Goal: Task Accomplishment & Management: Complete application form

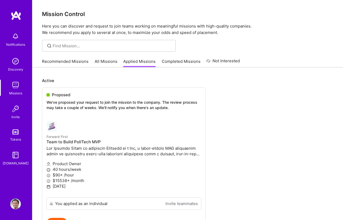
scroll to position [32, 0]
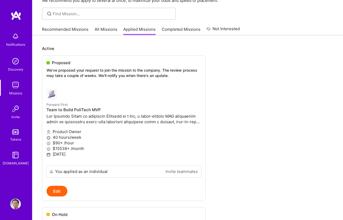
click at [14, 206] on img at bounding box center [15, 203] width 11 height 11
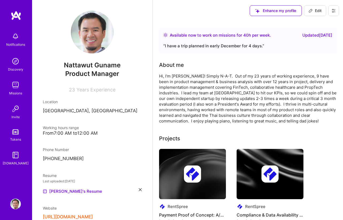
click at [17, 87] on img at bounding box center [15, 85] width 11 height 11
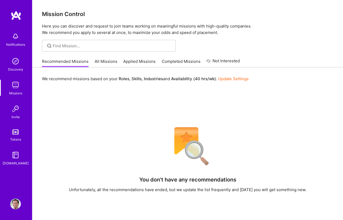
click at [136, 63] on link "Applied Missions" at bounding box center [139, 62] width 32 height 9
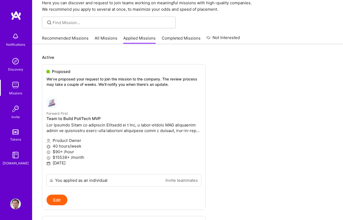
scroll to position [11, 0]
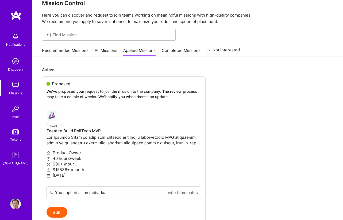
click at [72, 50] on link "Recommended Missions" at bounding box center [65, 52] width 46 height 9
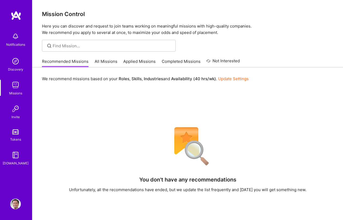
click at [109, 60] on link "All Missions" at bounding box center [106, 62] width 23 height 9
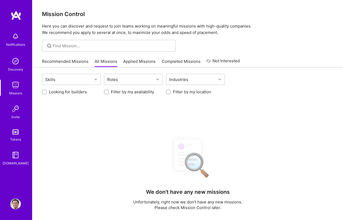
click at [131, 91] on label "Filter by my availability" at bounding box center [132, 92] width 43 height 6
click at [109, 91] on input "Filter by my availability" at bounding box center [107, 92] width 4 height 4
checkbox input "true"
click at [73, 90] on label "Looking for builders" at bounding box center [68, 92] width 38 height 6
click at [47, 90] on input "Looking for builders" at bounding box center [45, 92] width 4 height 4
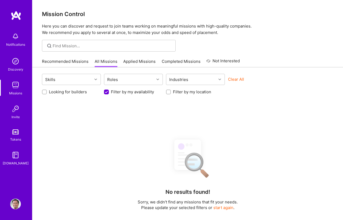
checkbox input "true"
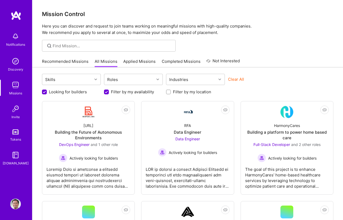
click at [175, 89] on label "Filter by my location" at bounding box center [192, 92] width 38 height 6
click at [171, 90] on input "Filter by my location" at bounding box center [169, 92] width 4 height 4
checkbox input "true"
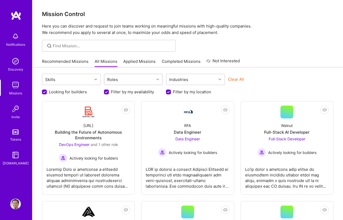
click at [133, 79] on div "Roles" at bounding box center [129, 79] width 50 height 11
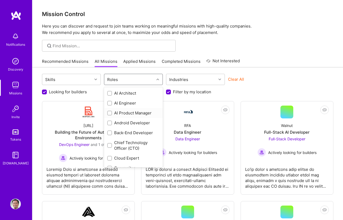
click at [128, 113] on div "AI Product Manager" at bounding box center [133, 113] width 52 height 6
checkbox input "true"
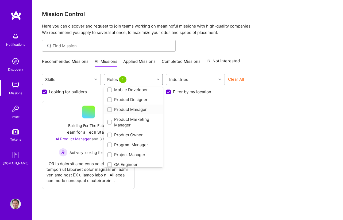
scroll to position [198, 0]
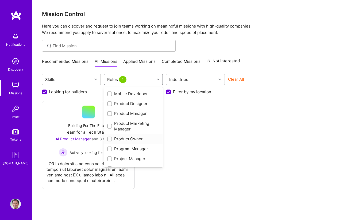
click at [121, 138] on div "Product Owner" at bounding box center [133, 139] width 52 height 6
checkbox input "true"
click at [116, 114] on div "Product Manager" at bounding box center [133, 114] width 52 height 6
checkbox input "true"
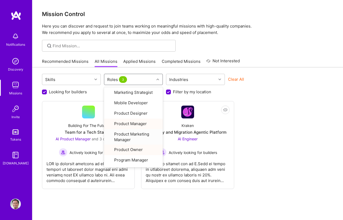
click at [283, 139] on div "Not Interested Building For The Future Team for a Tech Startup AI Product Manag…" at bounding box center [187, 145] width 291 height 88
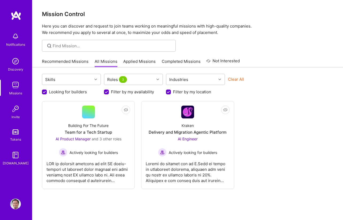
click at [135, 62] on link "Applied Missions" at bounding box center [139, 62] width 32 height 9
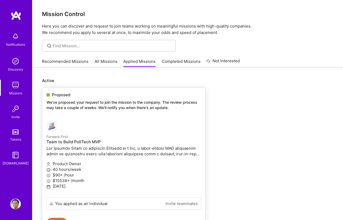
click at [60, 141] on h4 "Team to Build PoliTech MVP" at bounding box center [123, 141] width 154 height 5
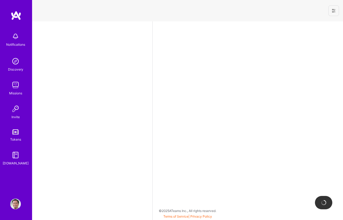
select select "TH"
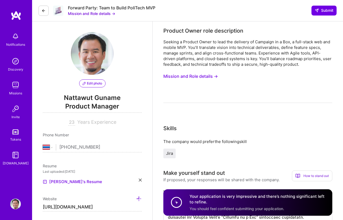
click at [196, 78] on button "Mission and Role details →" at bounding box center [190, 76] width 54 height 10
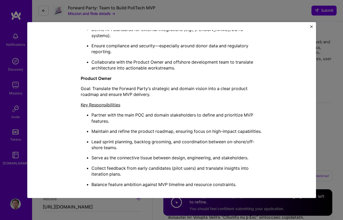
scroll to position [314, 0]
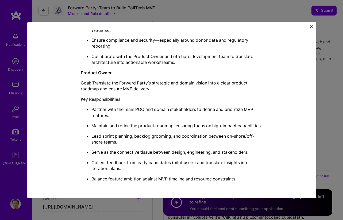
click at [312, 27] on img "Close" at bounding box center [311, 26] width 3 height 3
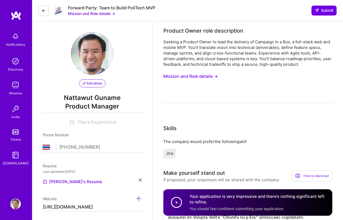
click at [14, 37] on img at bounding box center [15, 36] width 11 height 11
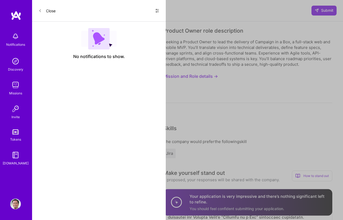
click at [14, 37] on div "Notifications Discovery Missions Invite Tokens [DOMAIN_NAME]" at bounding box center [16, 98] width 32 height 136
